Goal: Contribute content

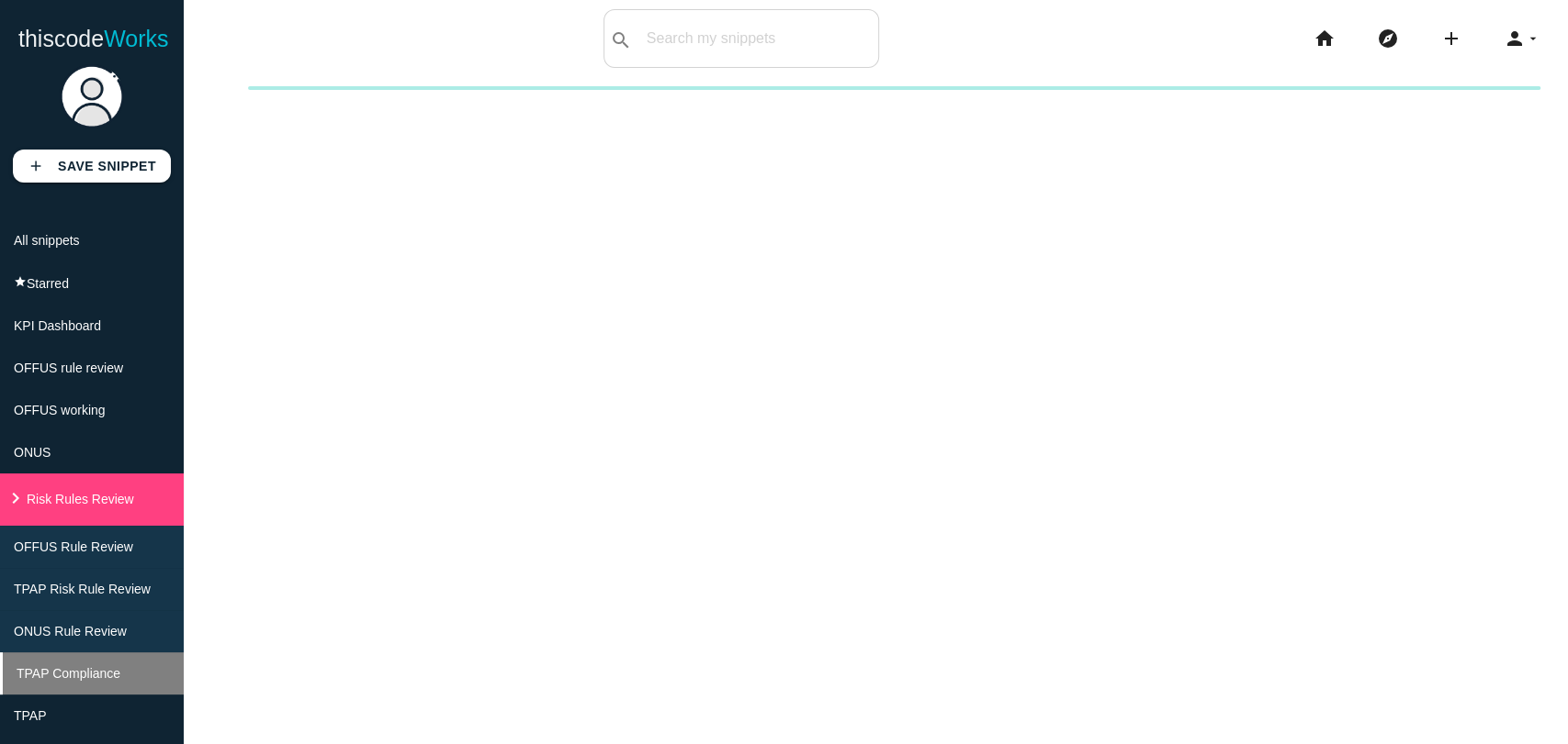
click at [58, 681] on span "TPAP Compliance" at bounding box center [68, 674] width 104 height 15
click at [719, 27] on input "text" at bounding box center [784, 39] width 187 height 39
click at [140, 695] on li "TPAP Compliance" at bounding box center [92, 674] width 184 height 42
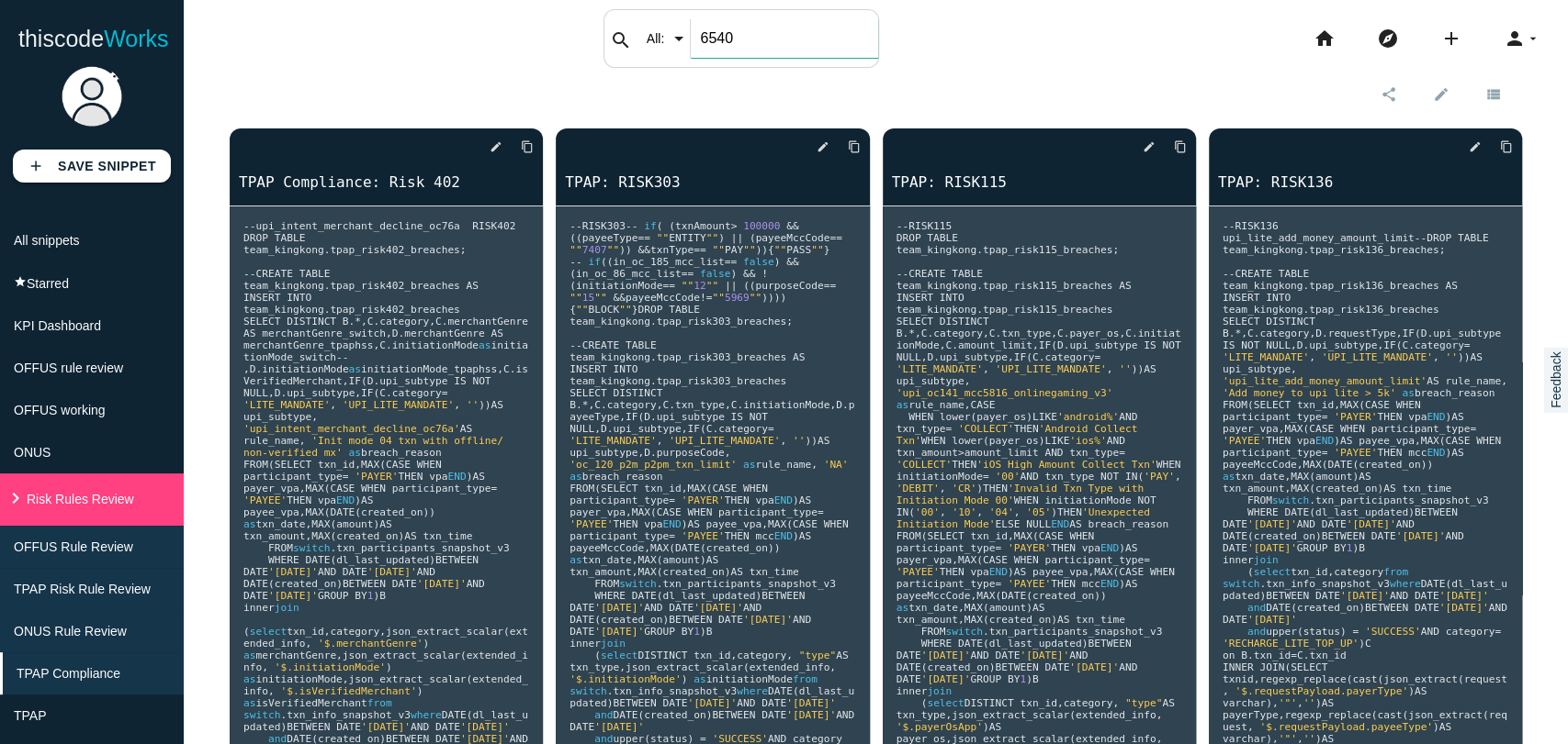
click at [686, 30] on div "search All: All: Code: Title: Tag: All: Code: Title: Tag: 6540" at bounding box center [740, 38] width 276 height 58
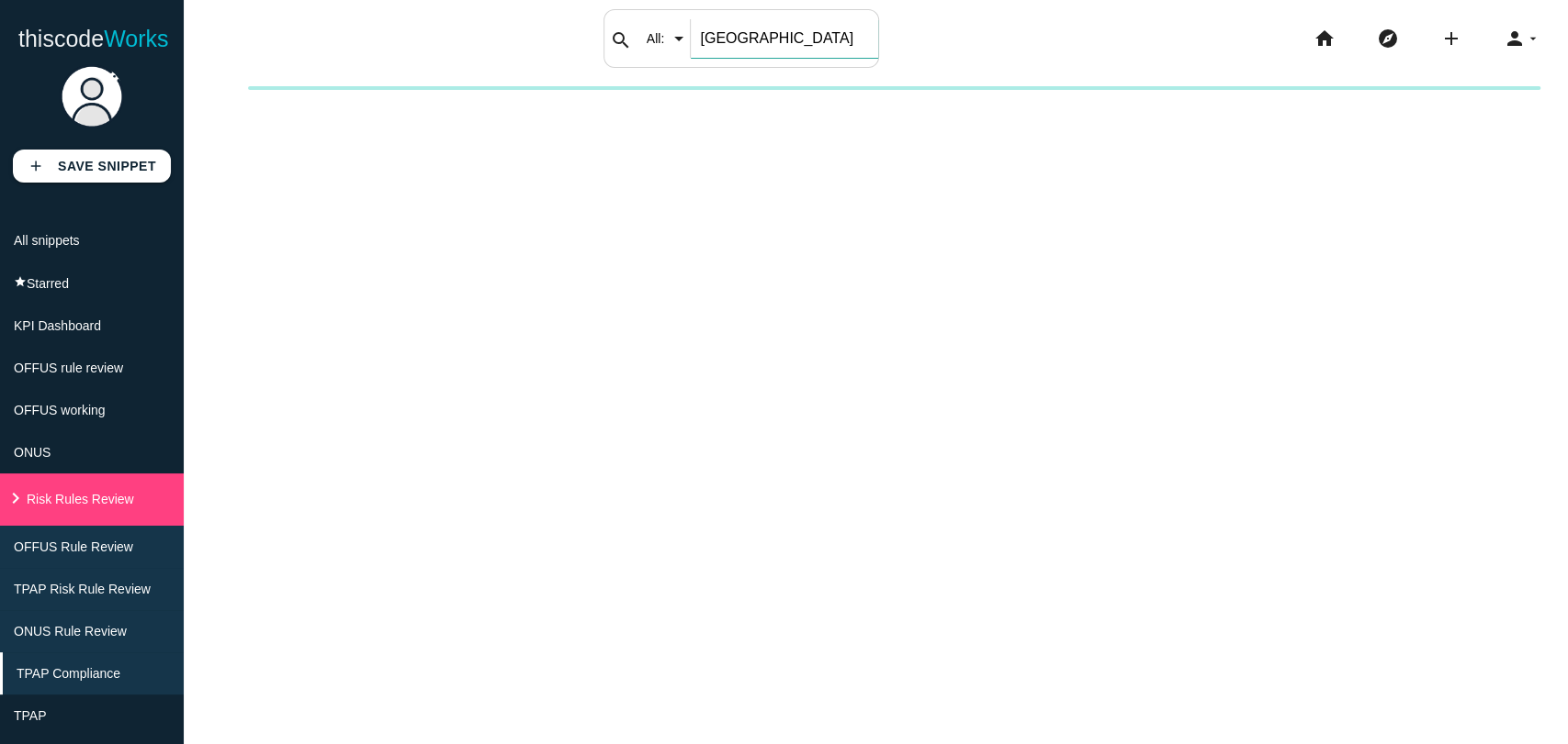
type input "T"
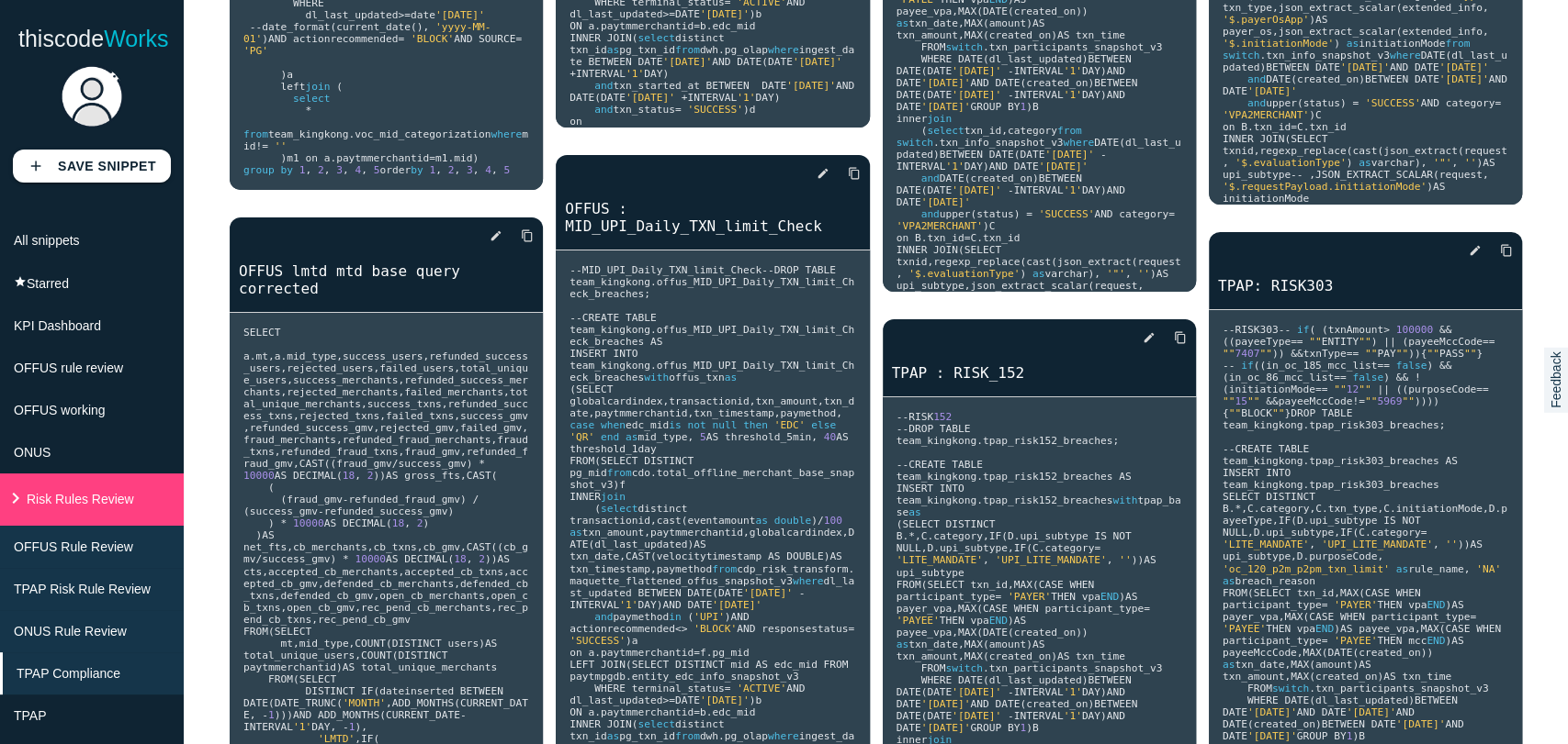
scroll to position [12414, 0]
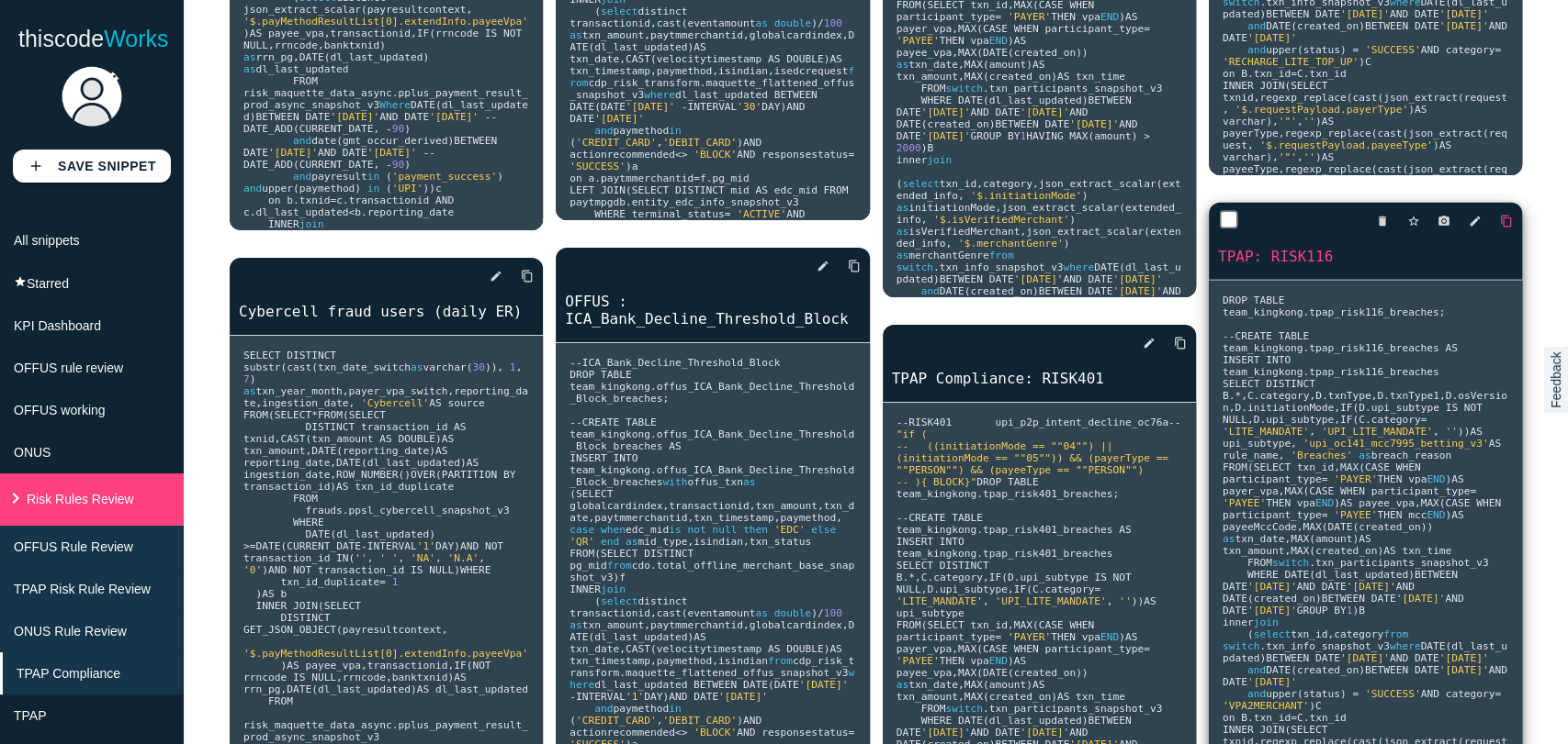
click at [1500, 227] on icon "content_copy" at bounding box center [1506, 220] width 13 height 33
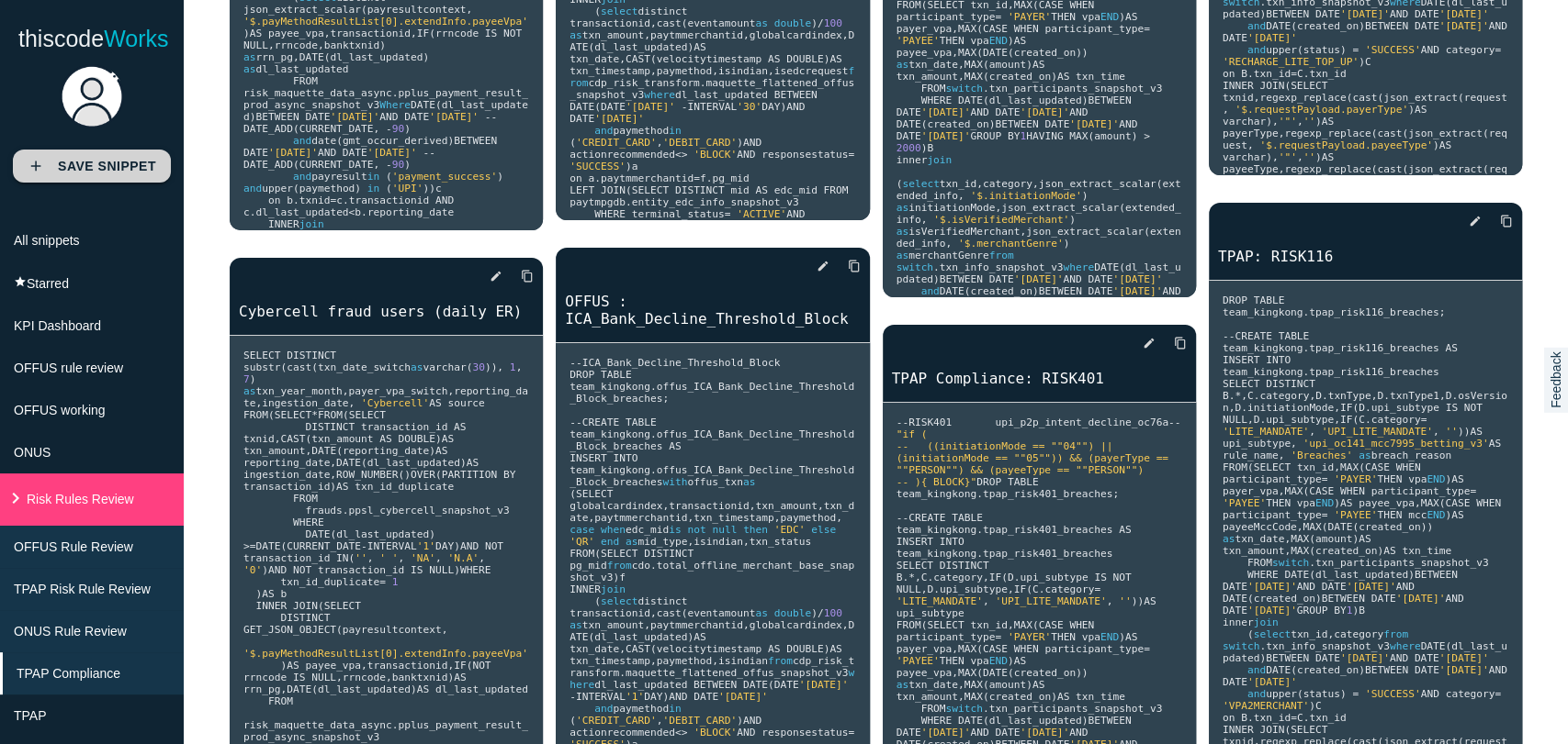
click at [70, 167] on b "Save Snippet" at bounding box center [107, 166] width 98 height 15
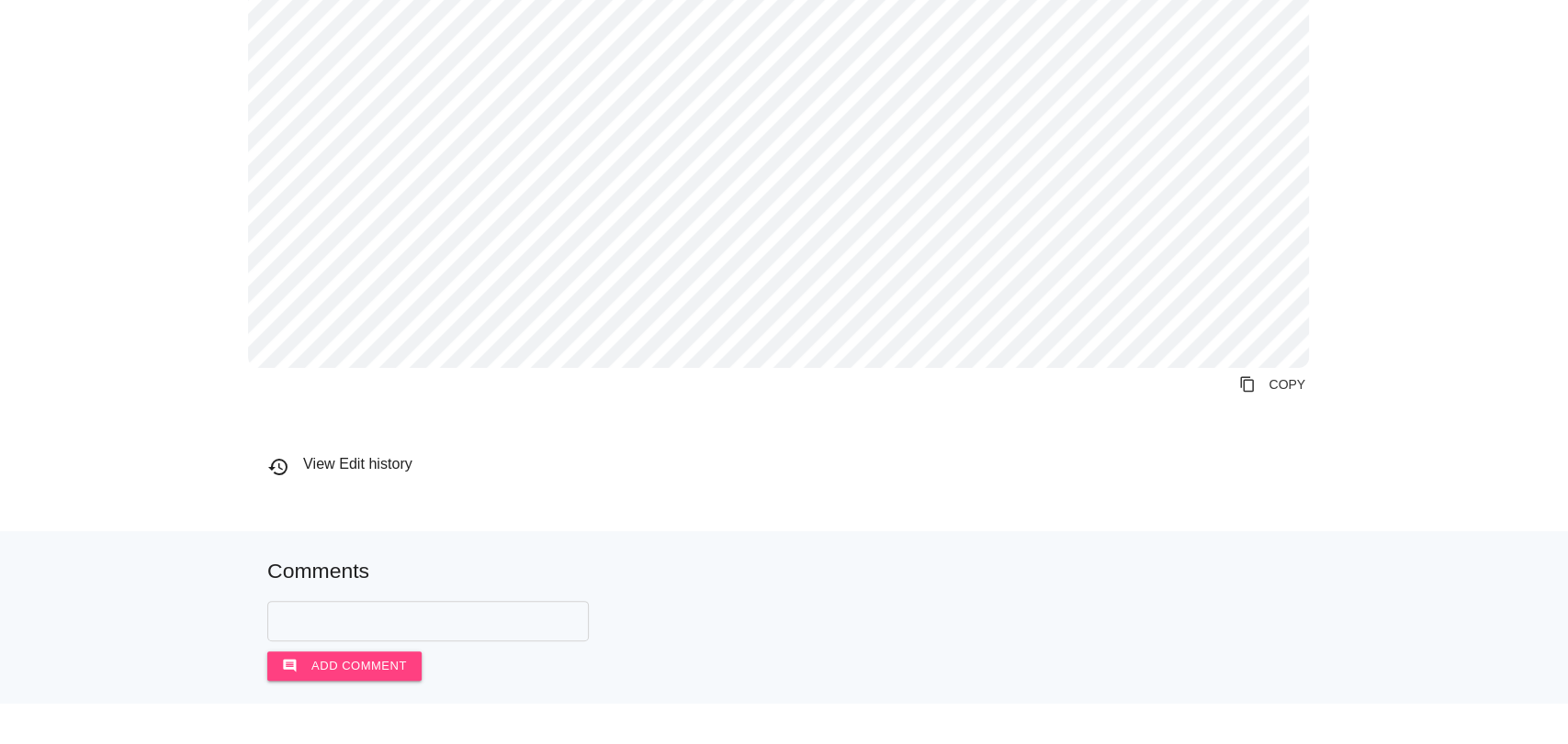
scroll to position [755, 0]
click at [1250, 380] on link "content_copy COPY" at bounding box center [1272, 379] width 97 height 33
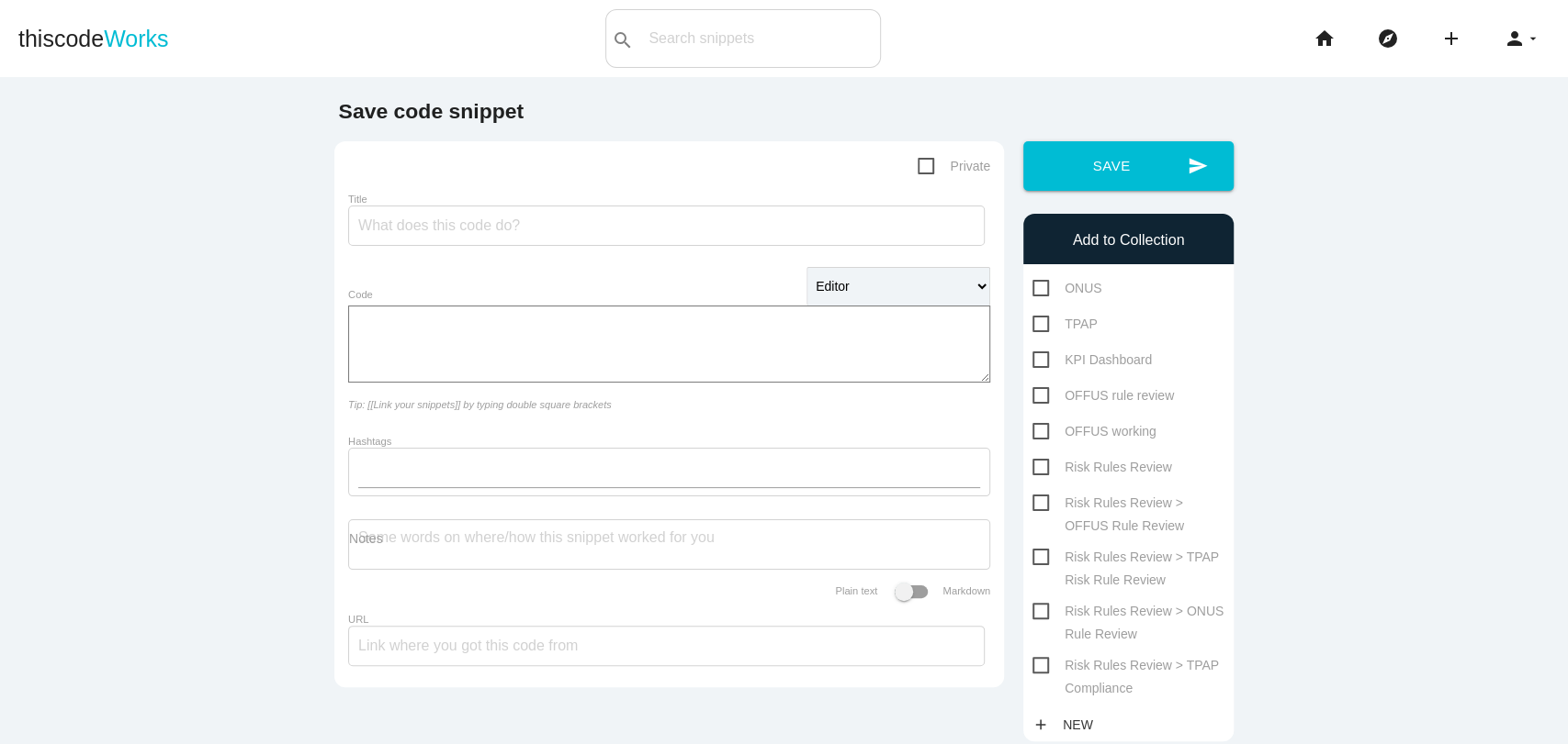
click at [456, 355] on textarea "Code" at bounding box center [668, 344] width 642 height 77
paste textarea "-- RISK161 upi_oc141A_mcc6540_gift DROP TABLE team_kingkong.tpap_risk161_breach…"
type textarea "-- RISK161 upi_oc141A_mcc6540_gift DROP TABLE team_kingkong.tpap_risk161_breach…"
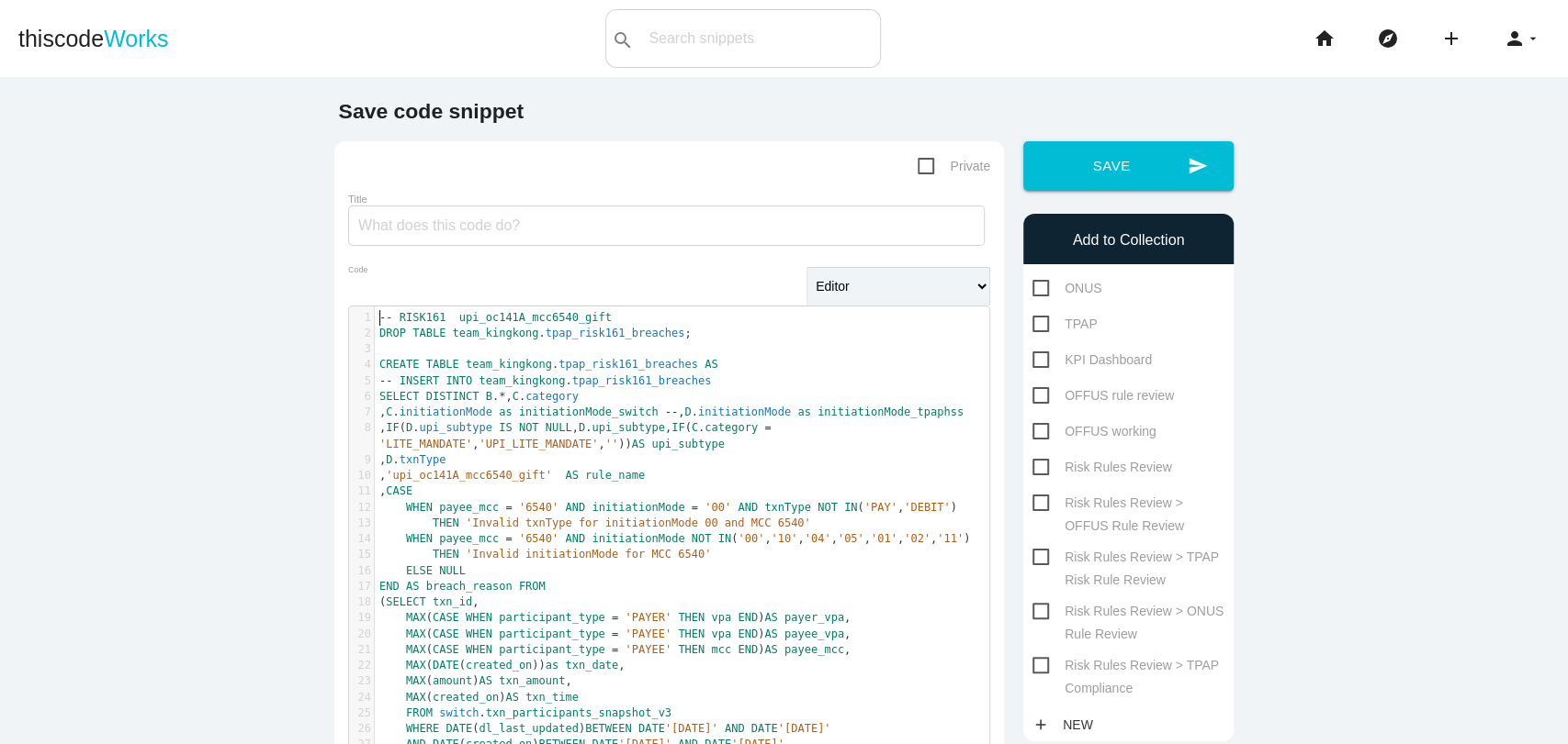
scroll to position [6, 0]
click at [403, 240] on input "Title" at bounding box center [666, 225] width 637 height 41
type input "TPAP: RISK161"
click at [1149, 677] on span "Risk Rules Review > TPAP Compliance" at bounding box center [1128, 665] width 192 height 23
click at [1044, 667] on input "Risk Rules Review > TPAP Compliance" at bounding box center [1038, 660] width 12 height 12
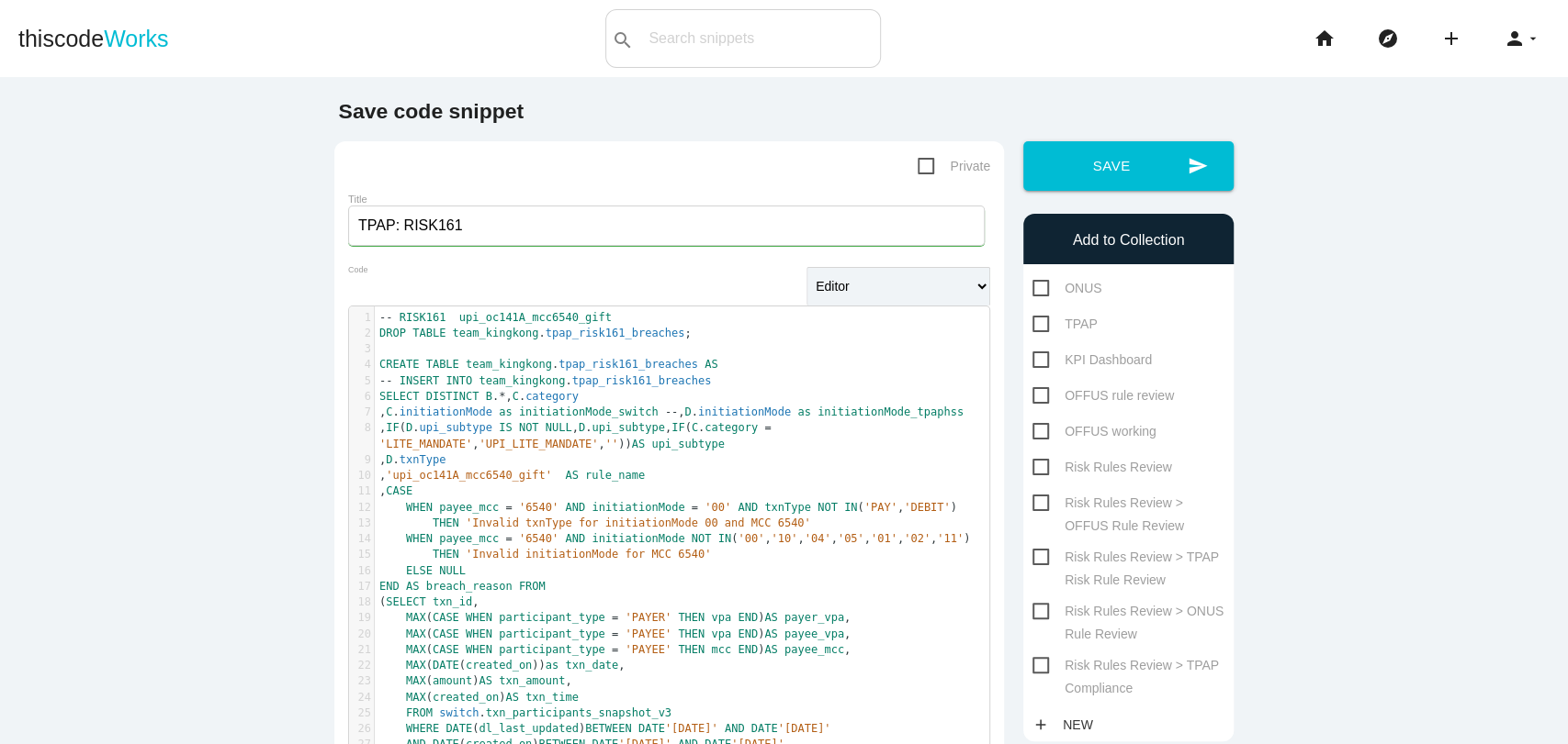
checkbox input "true"
click at [1088, 168] on button "send Save" at bounding box center [1128, 166] width 211 height 49
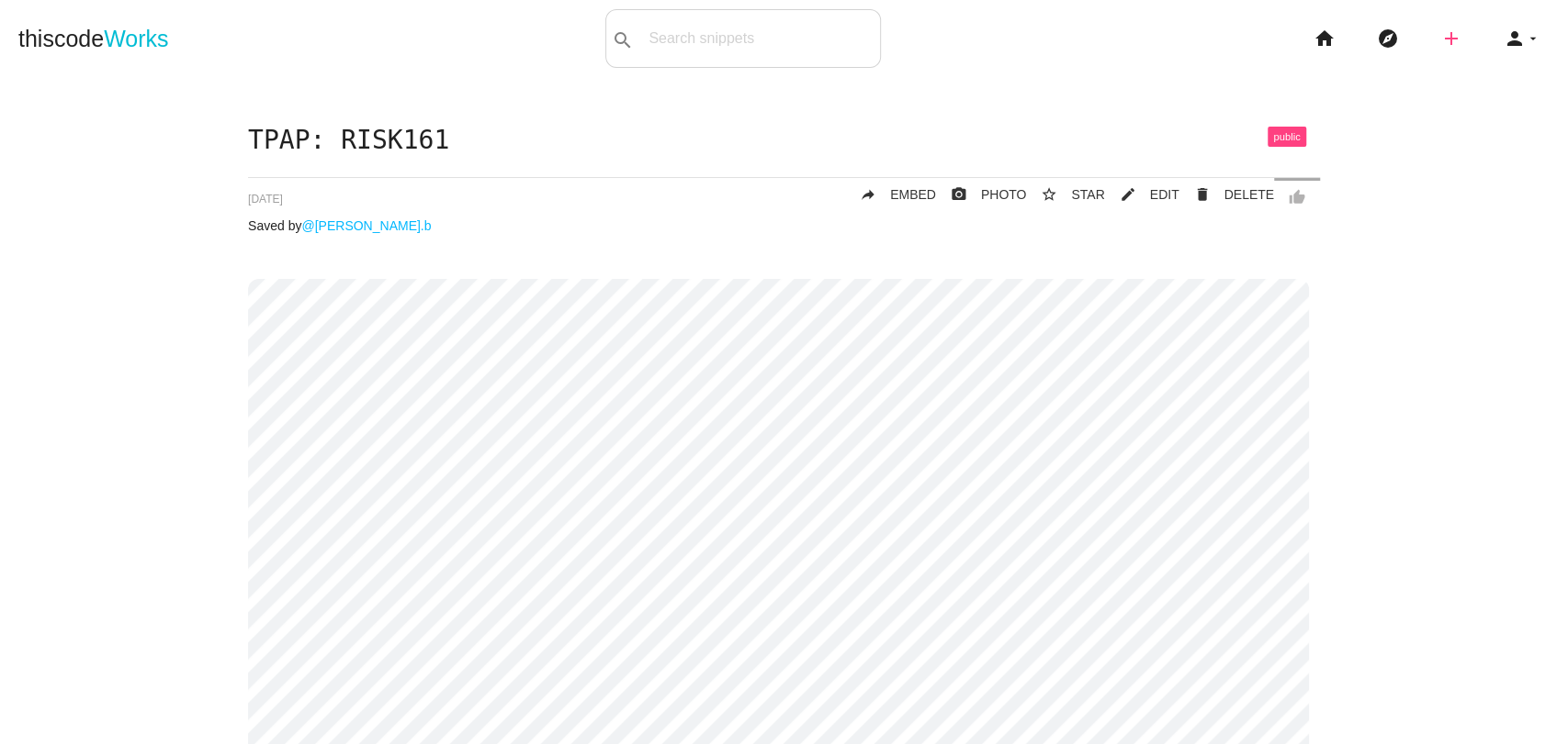
click at [1440, 39] on icon "add" at bounding box center [1451, 38] width 22 height 58
click at [1475, 44] on link "code Snippet" at bounding box center [1491, 32] width 129 height 45
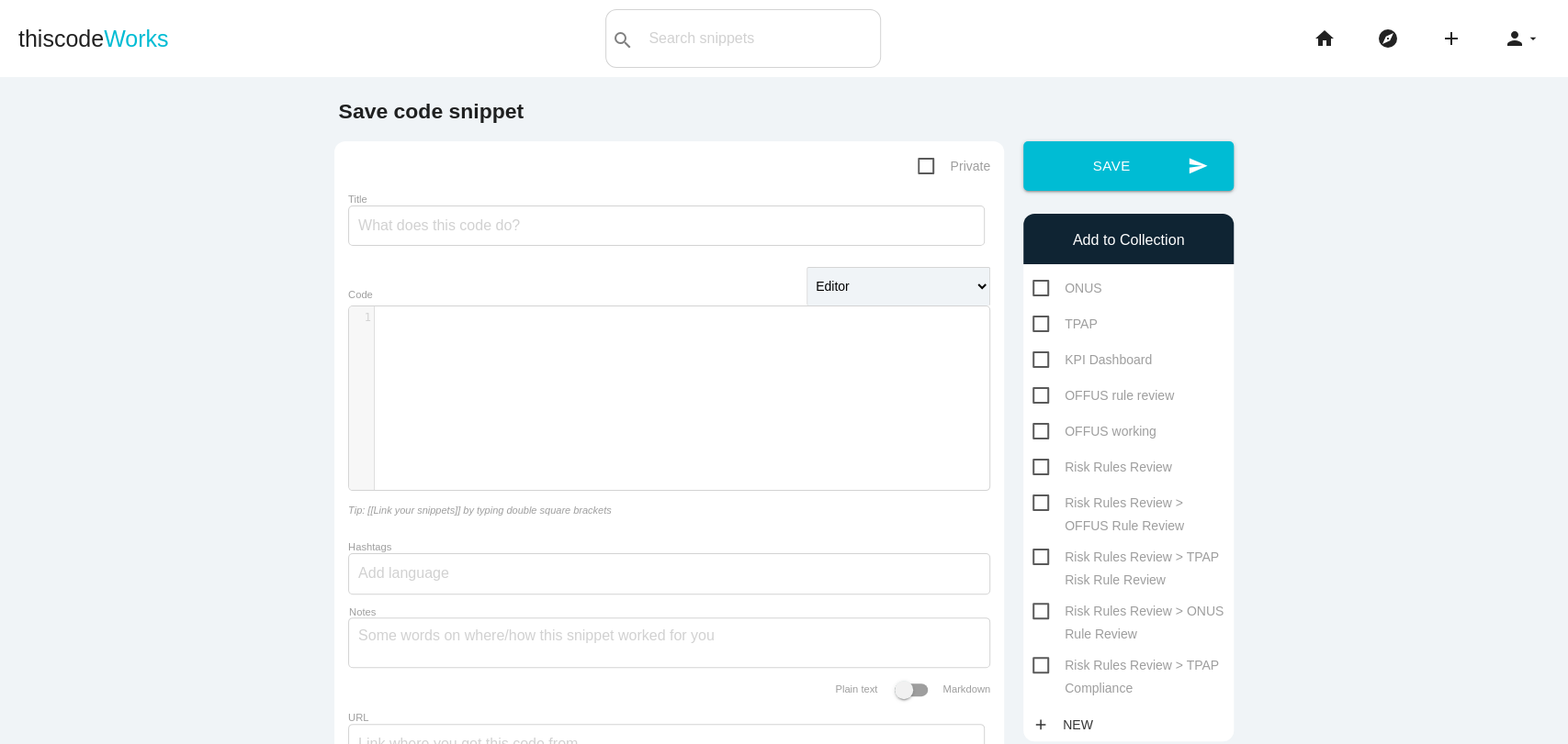
scroll to position [6, 0]
click at [441, 435] on div "​ x 1 ​" at bounding box center [682, 412] width 667 height 211
paste textarea "E"
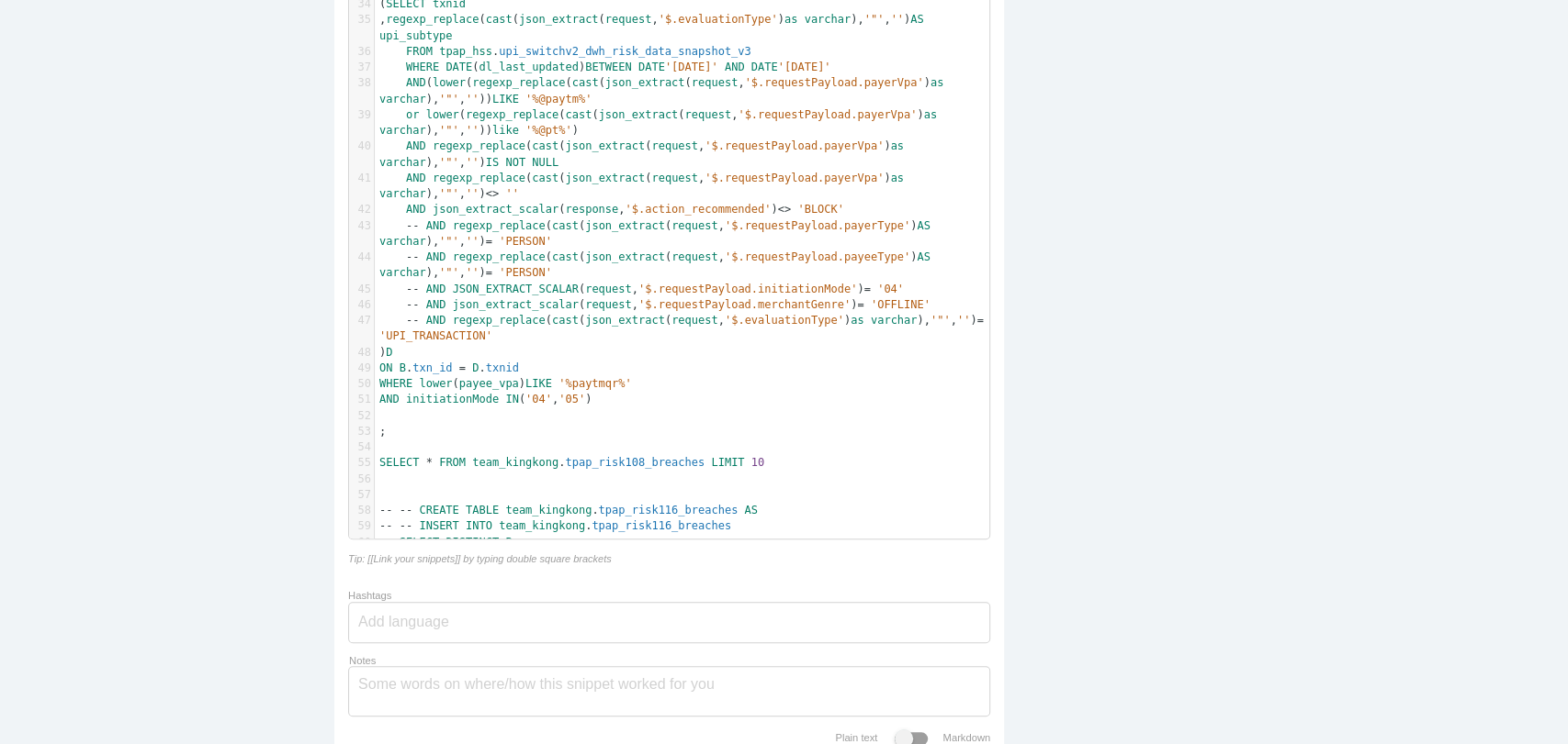
scroll to position [854, 0]
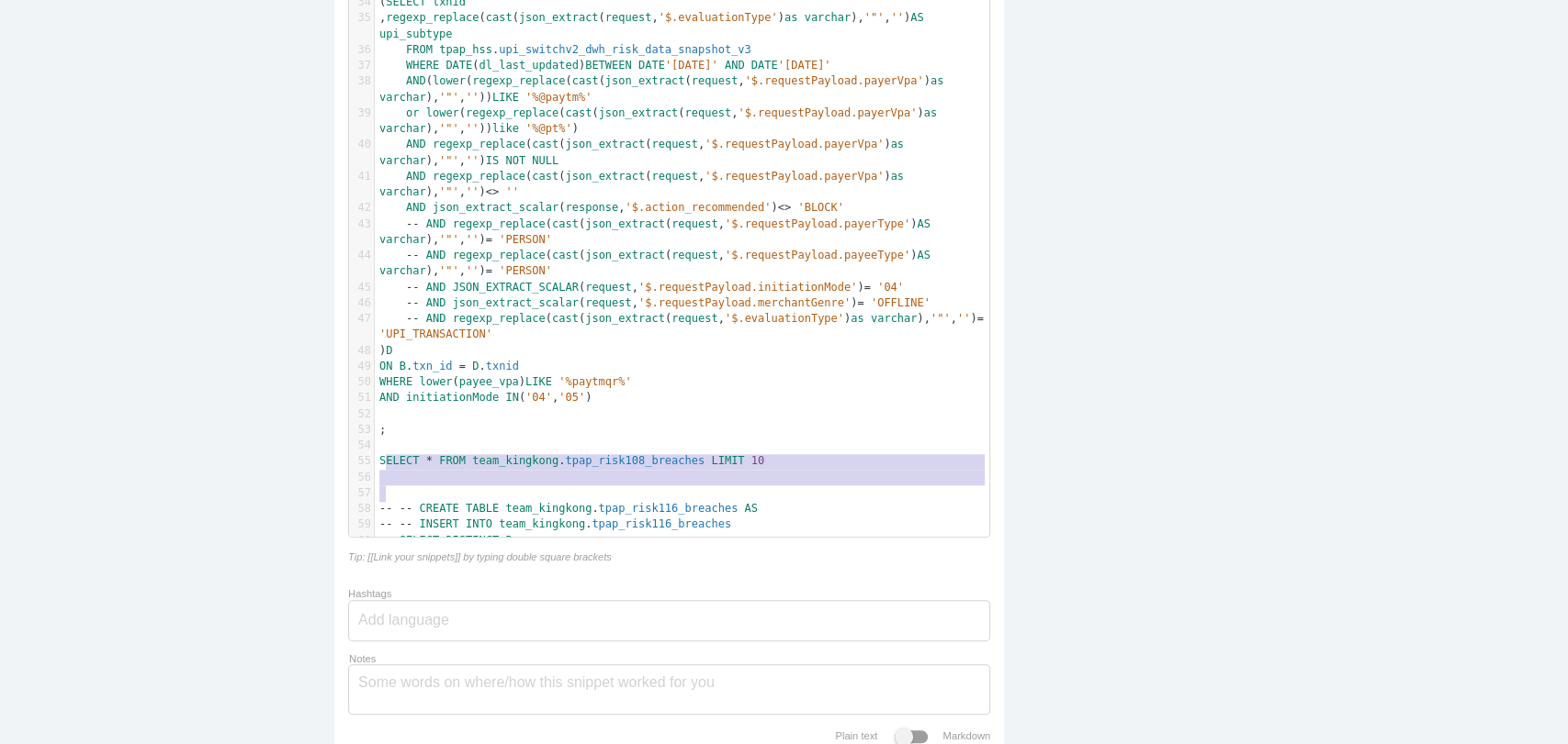
type textarea "ELECT * FROM team_kingkong.tpap_risk108_breaches LIMIT 10 -- -- CREATE TABLE te…"
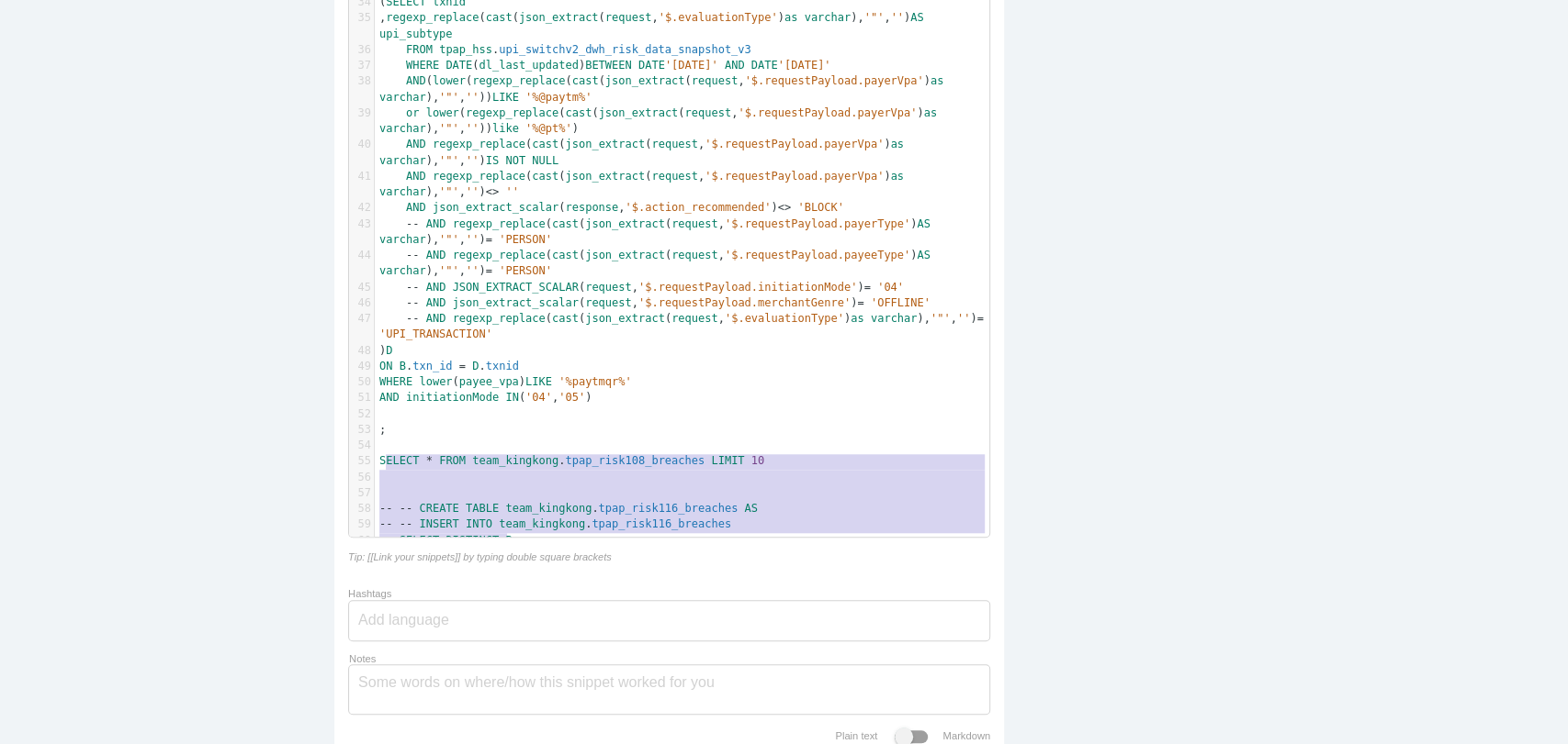
drag, startPoint x: 379, startPoint y: 457, endPoint x: 566, endPoint y: 576, distance: 221.7
click at [566, 576] on form "Private Title Editor HTML Editor Javascript Editor PHP Editor Python Editor Aut…" at bounding box center [668, 60] width 642 height 1518
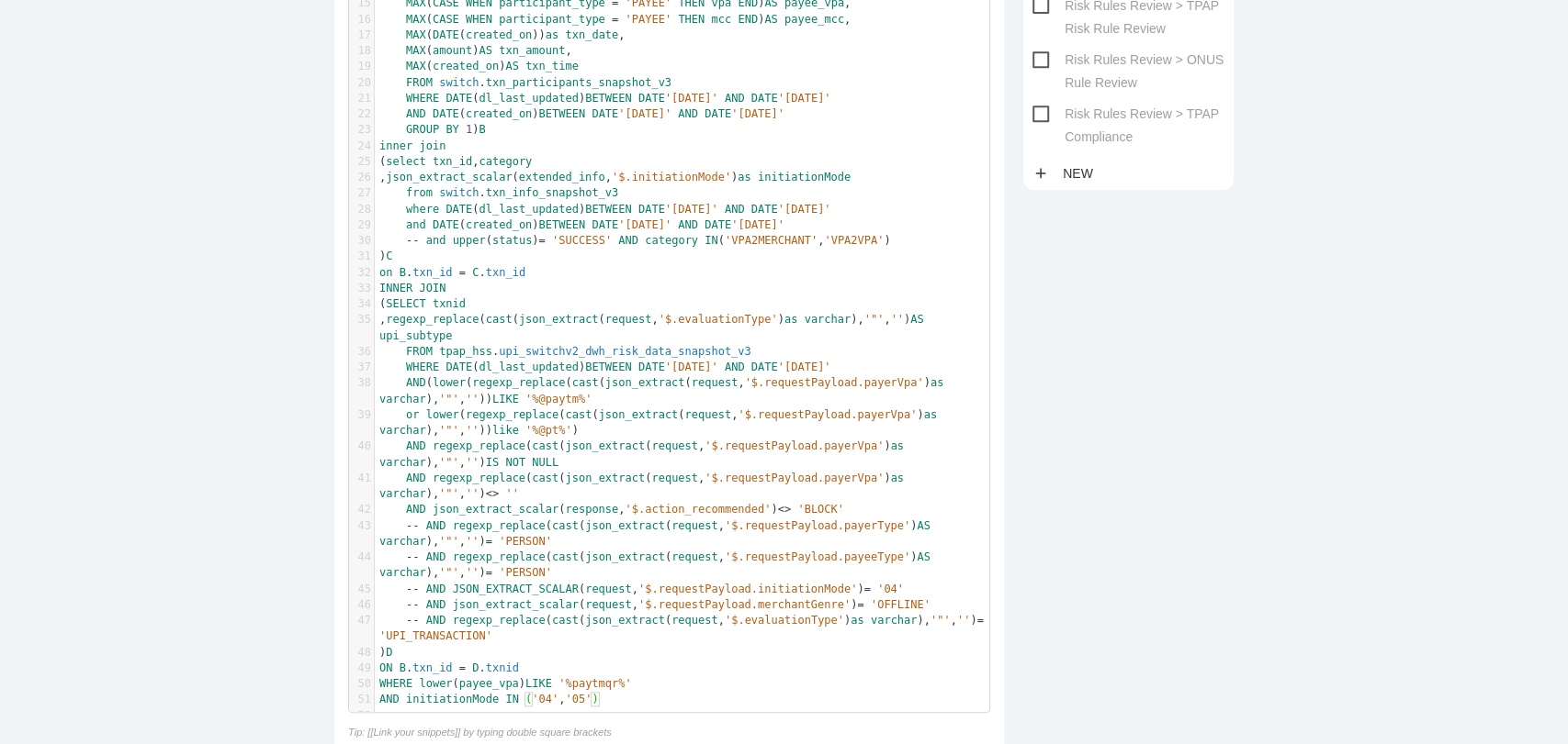
scroll to position [535, 0]
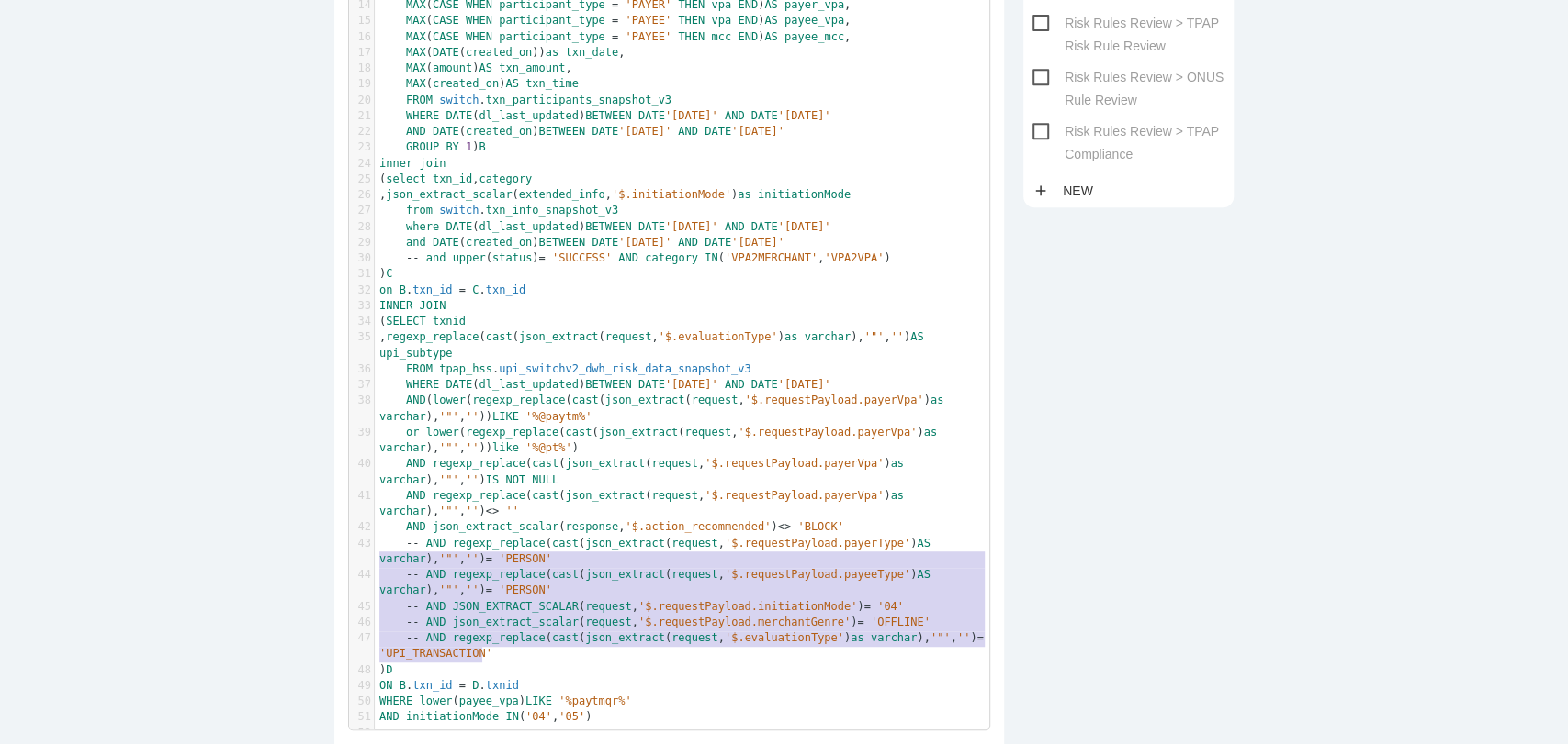
type textarea "-- AND regexp_replace(cast(json_extract(request, '$.requestPayload.payerType') …"
drag, startPoint x: 500, startPoint y: 651, endPoint x: 356, endPoint y: 551, distance: 175.3
click at [375, 551] on div "1 -- RISK108 upi_intent_paytmqr_decline_oc76 2 -- intent ( initiation mode 04 /…" at bounding box center [689, 258] width 630 height 965
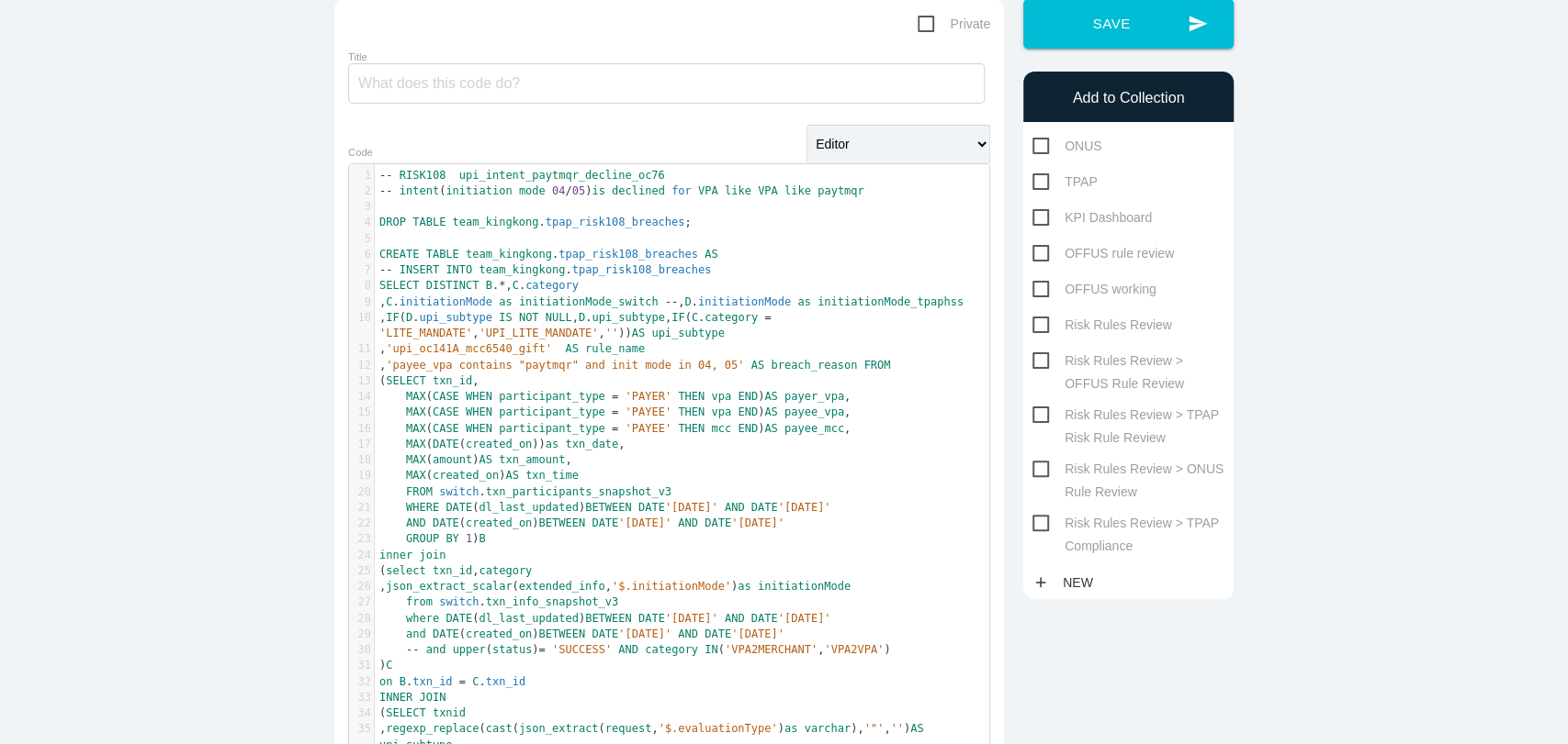
scroll to position [0, 0]
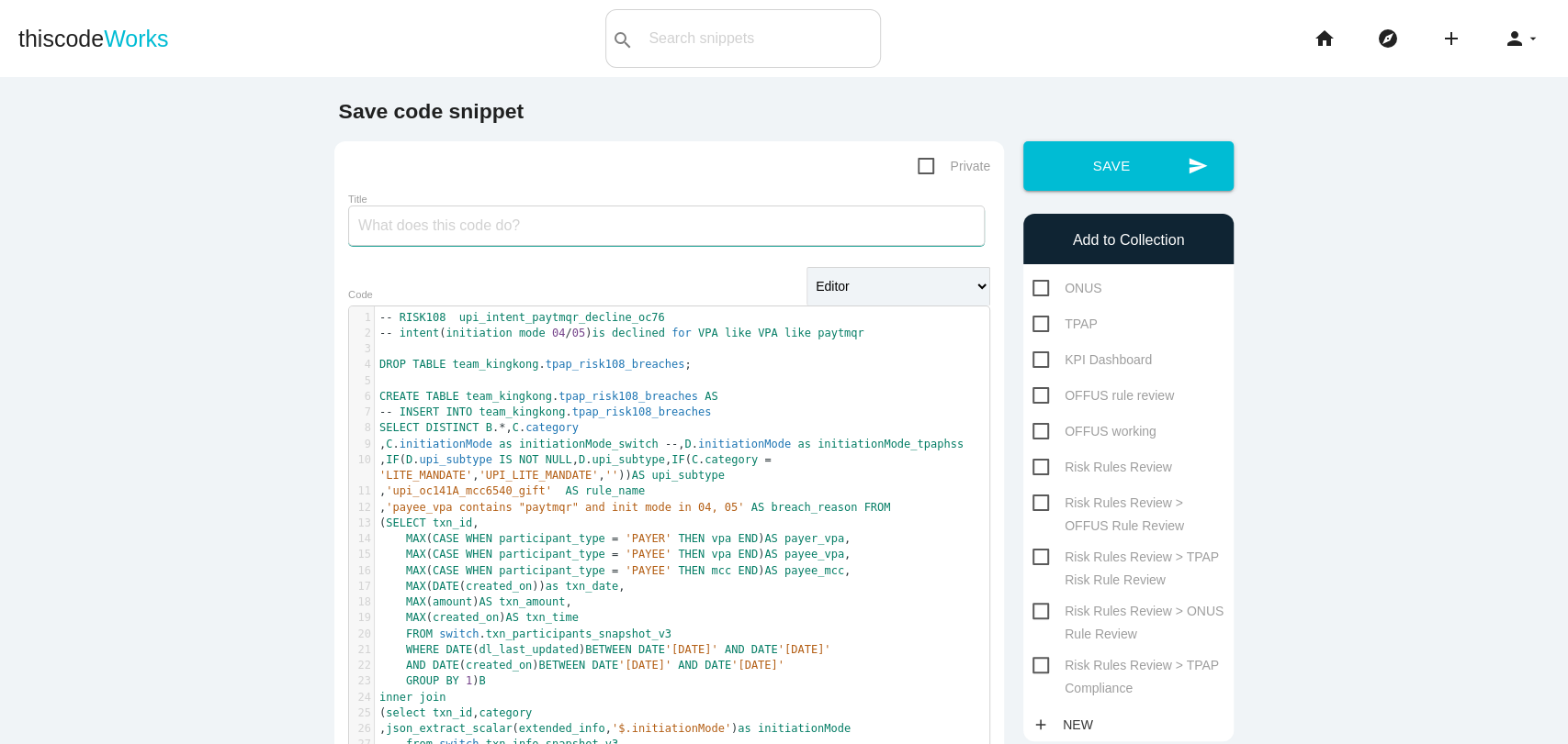
click at [496, 233] on input "Title" at bounding box center [666, 225] width 637 height 41
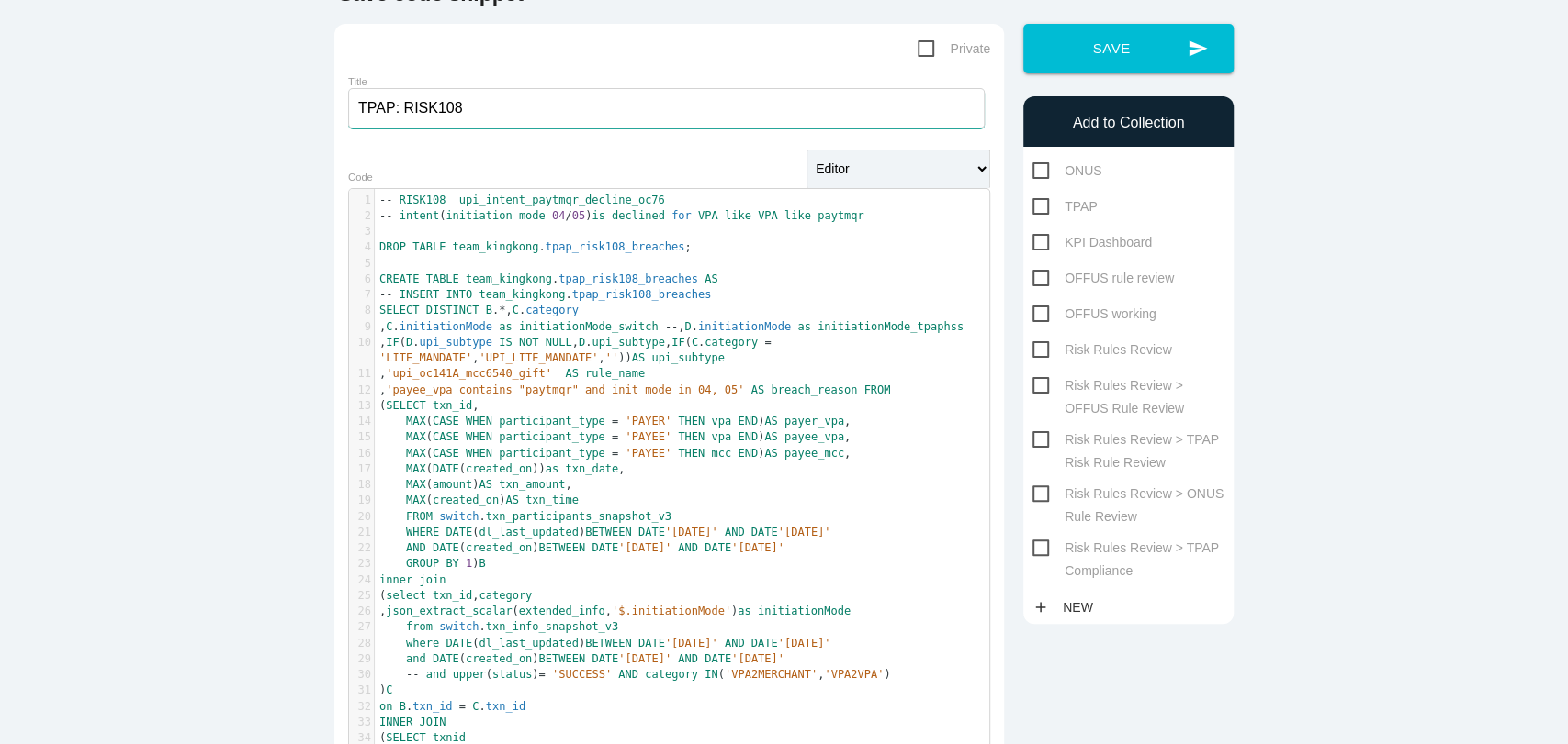
scroll to position [124, 0]
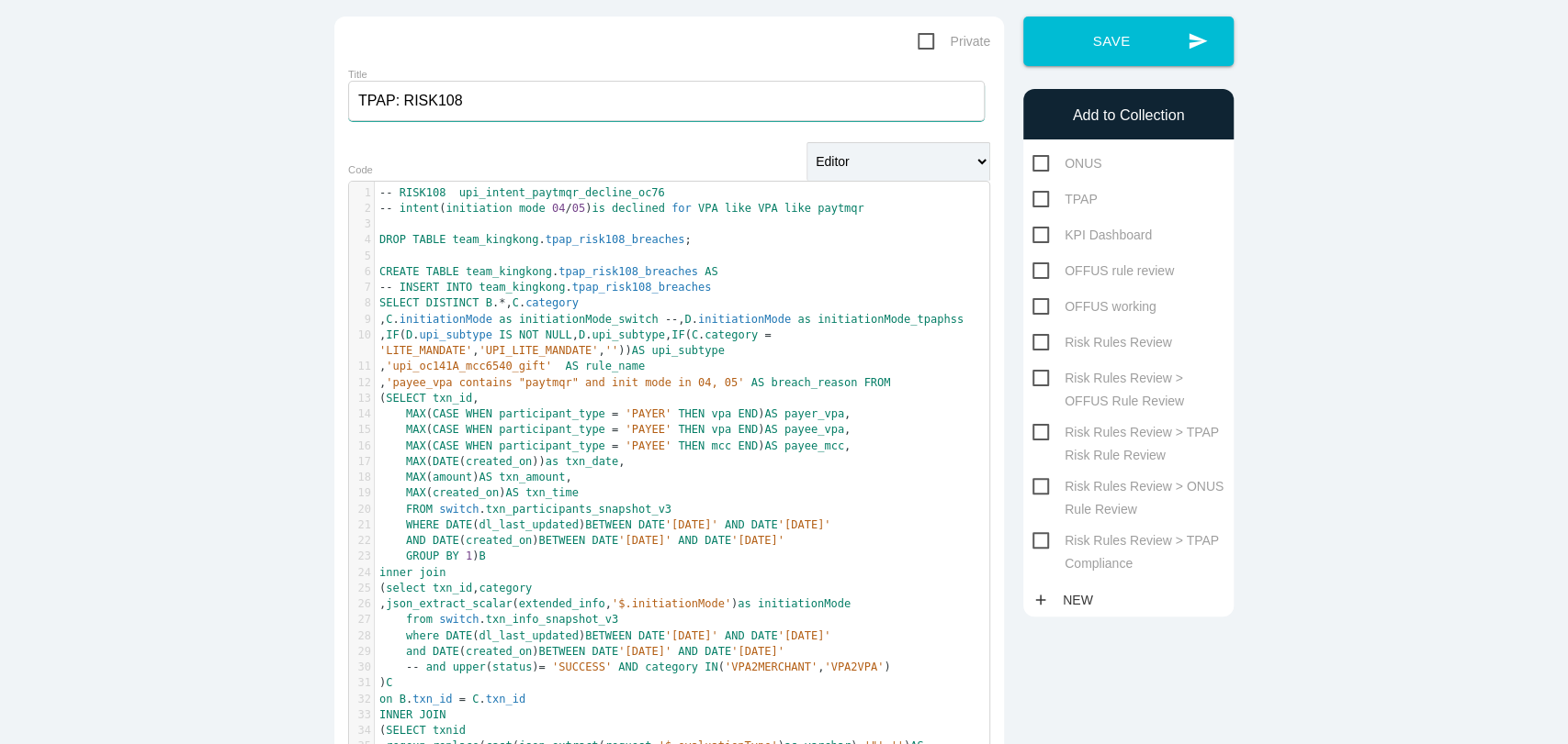
type input "TPAP: RISK108"
click at [1139, 551] on span "Risk Rules Review > TPAP Compliance" at bounding box center [1128, 540] width 192 height 23
click at [1044, 541] on input "Risk Rules Review > TPAP Compliance" at bounding box center [1038, 536] width 12 height 12
checkbox input "true"
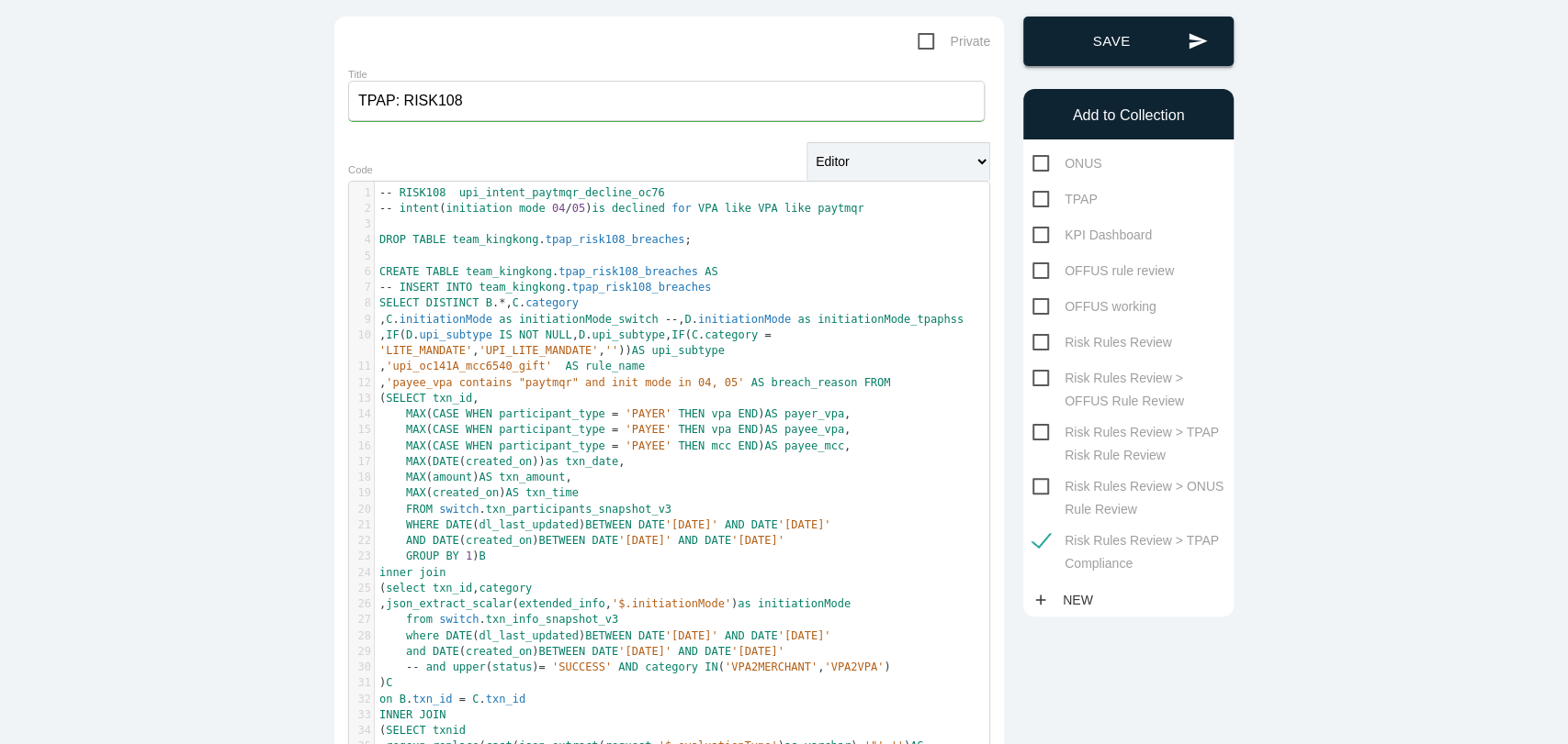
click at [1090, 33] on button "send Save" at bounding box center [1128, 41] width 211 height 49
